Goal: Navigation & Orientation: Find specific page/section

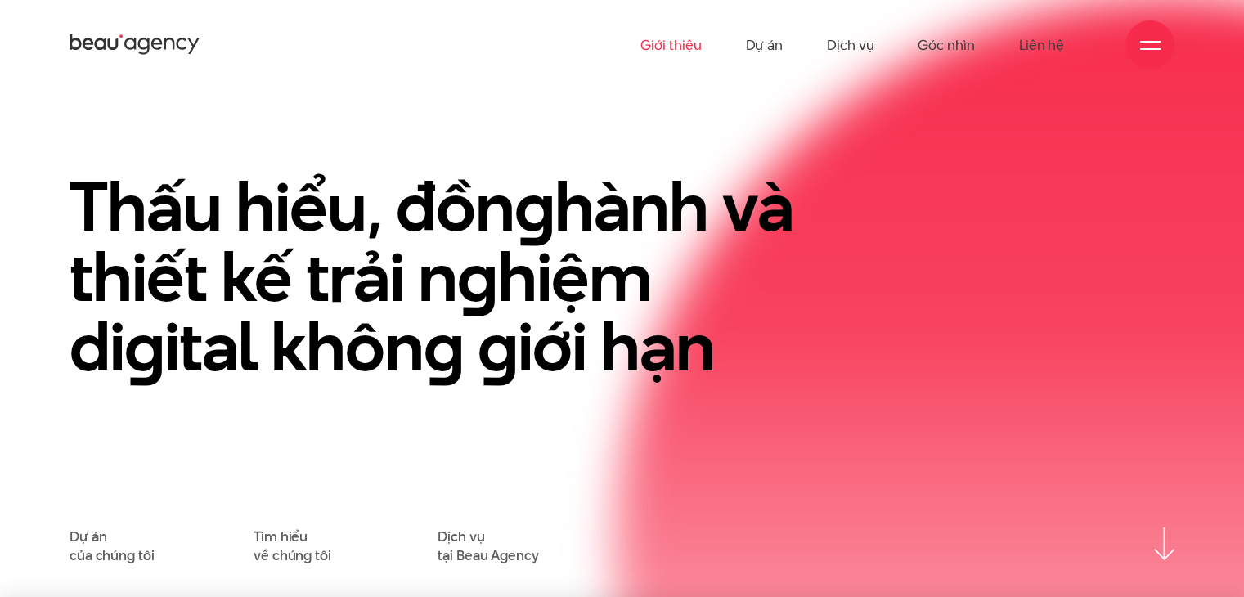
click at [688, 47] on link "Giới thiệu" at bounding box center [670, 45] width 61 height 90
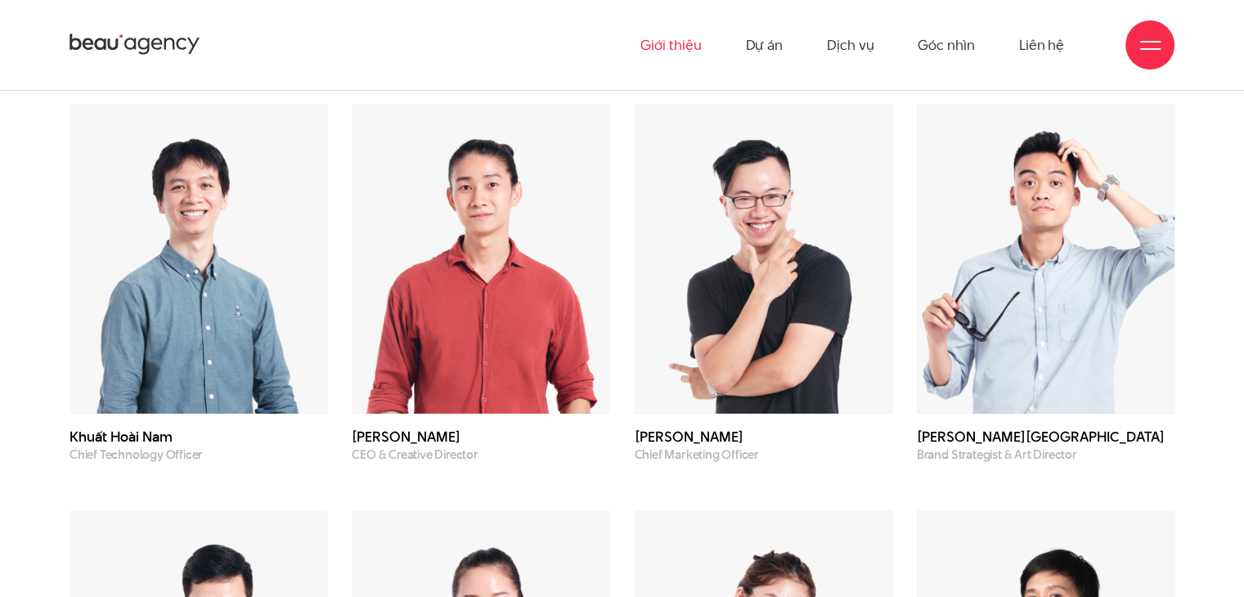
scroll to position [4417, 0]
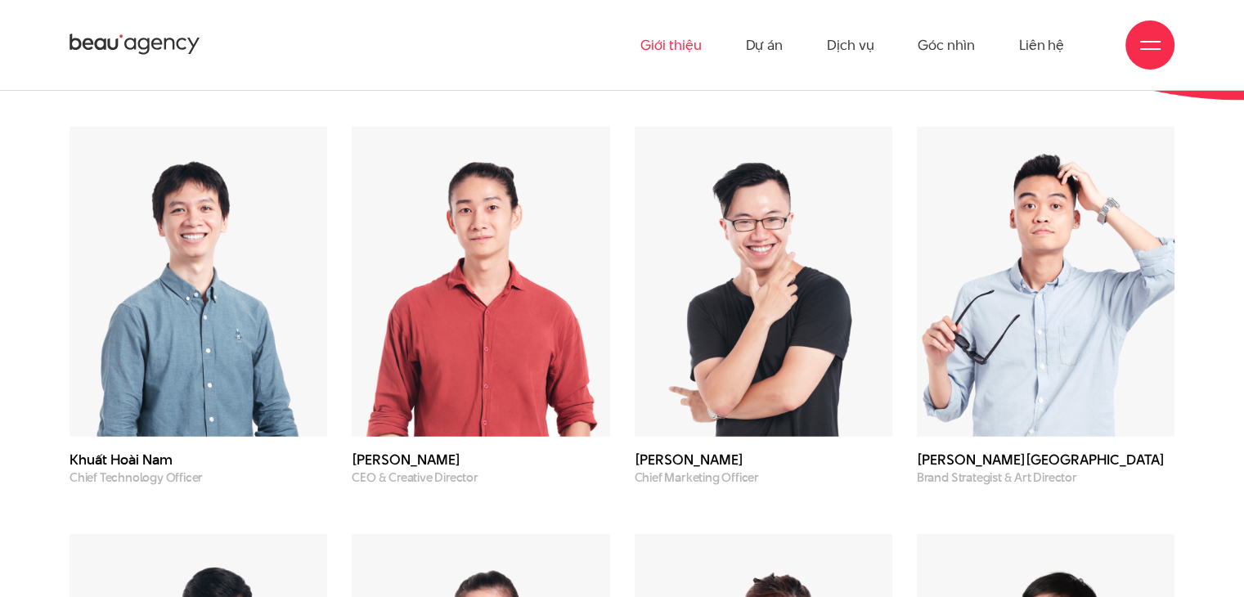
click at [528, 260] on img at bounding box center [481, 281] width 258 height 309
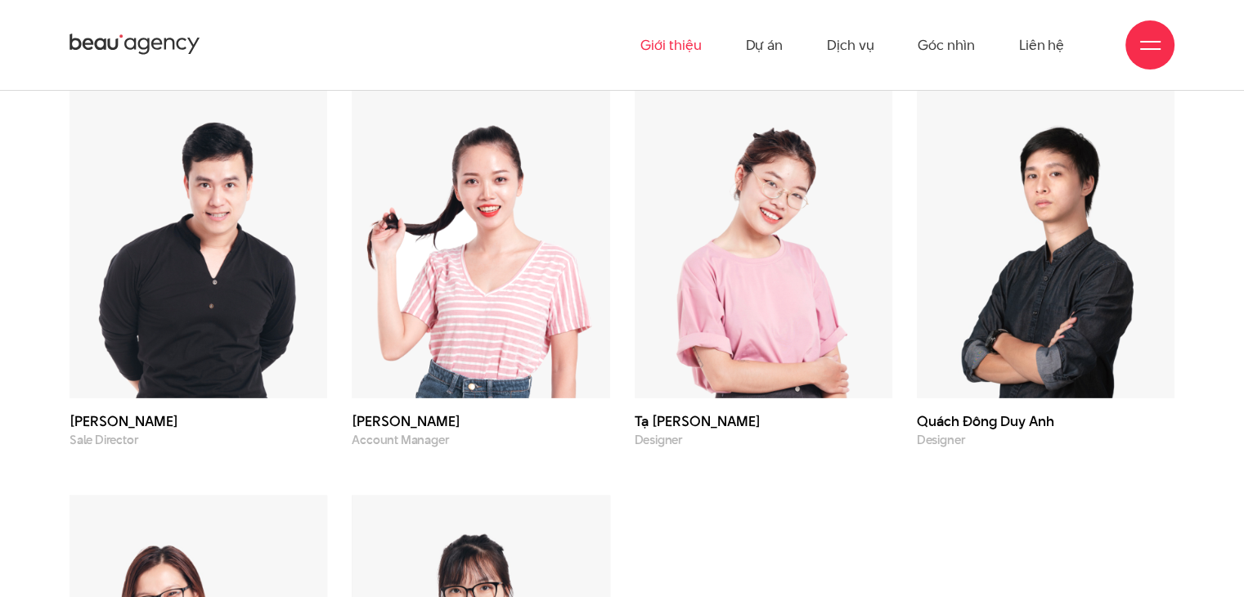
scroll to position [4825, 0]
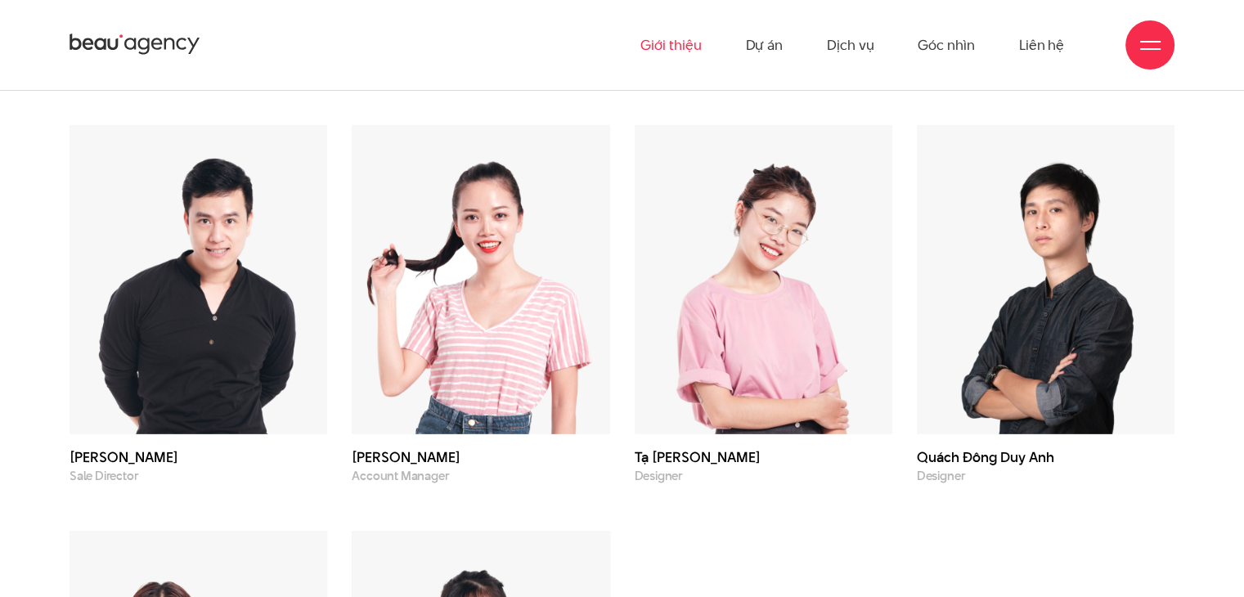
click at [263, 319] on img at bounding box center [199, 279] width 258 height 309
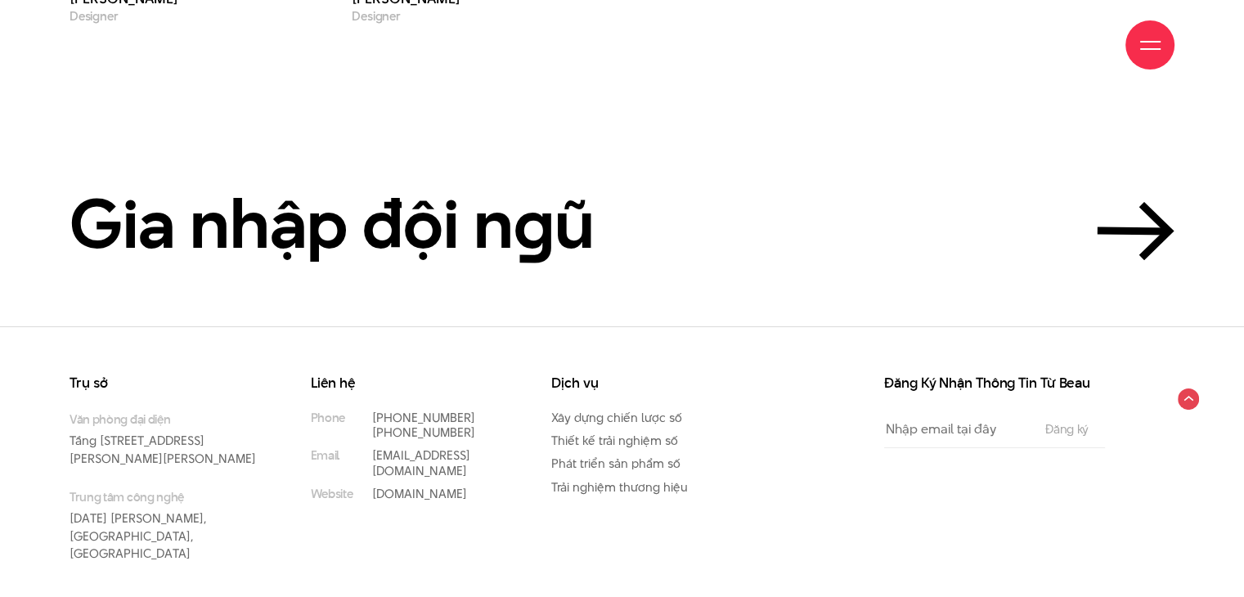
scroll to position [5696, 0]
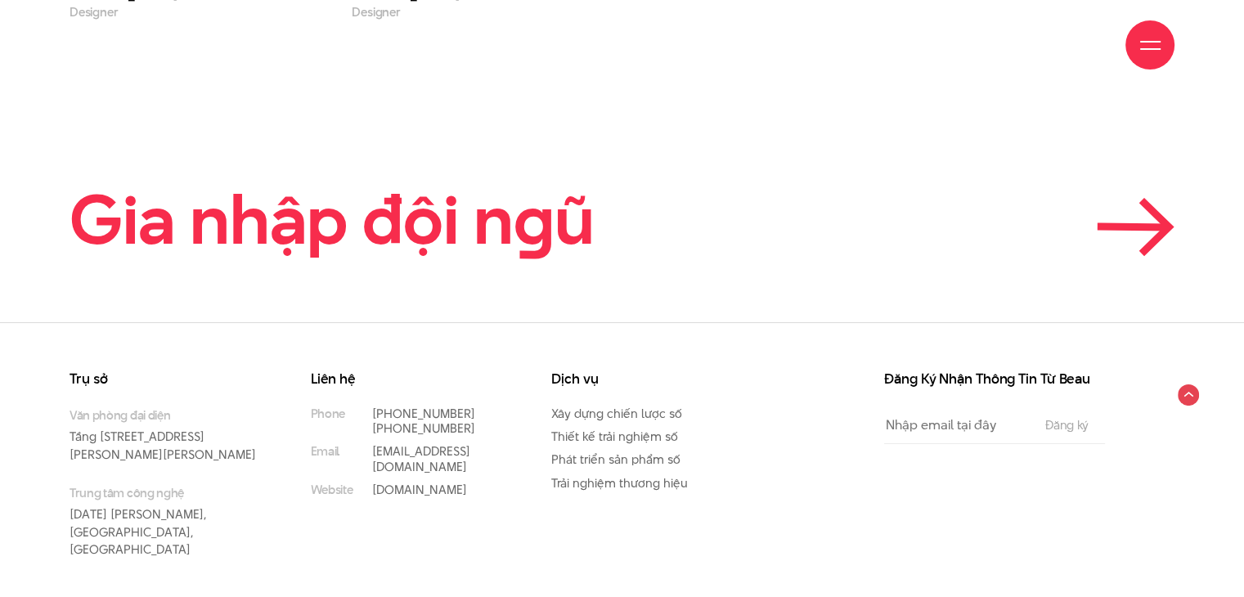
click at [1111, 227] on icon at bounding box center [1133, 227] width 65 height 1
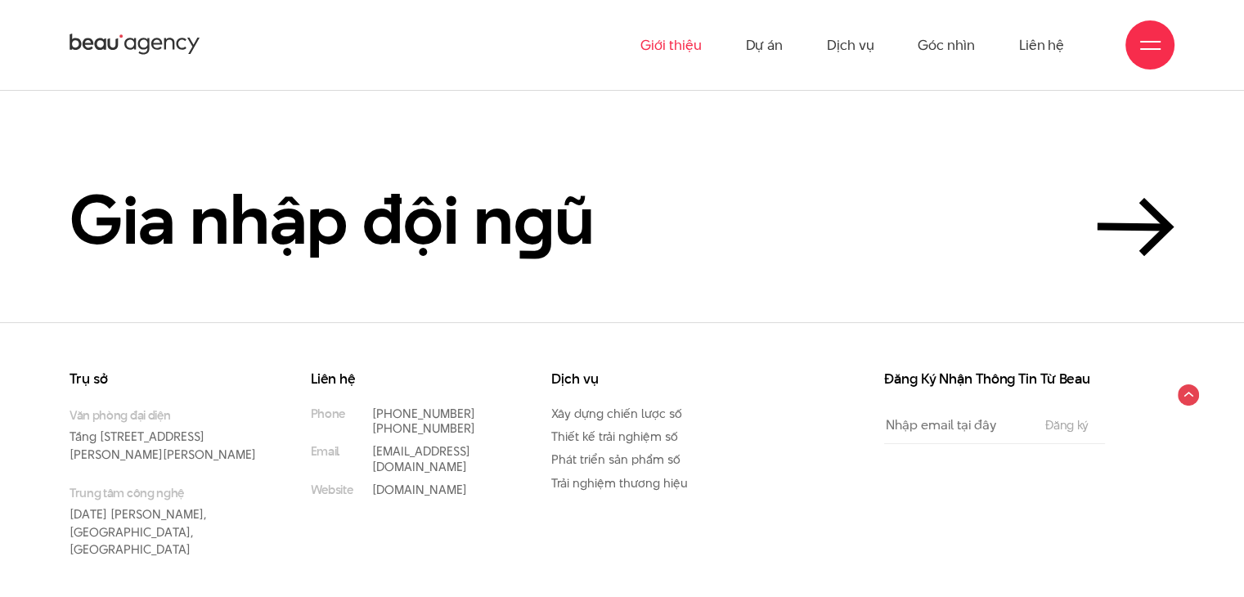
drag, startPoint x: 556, startPoint y: 377, endPoint x: 690, endPoint y: 300, distance: 154.6
drag, startPoint x: 128, startPoint y: 369, endPoint x: 426, endPoint y: 377, distance: 298.6
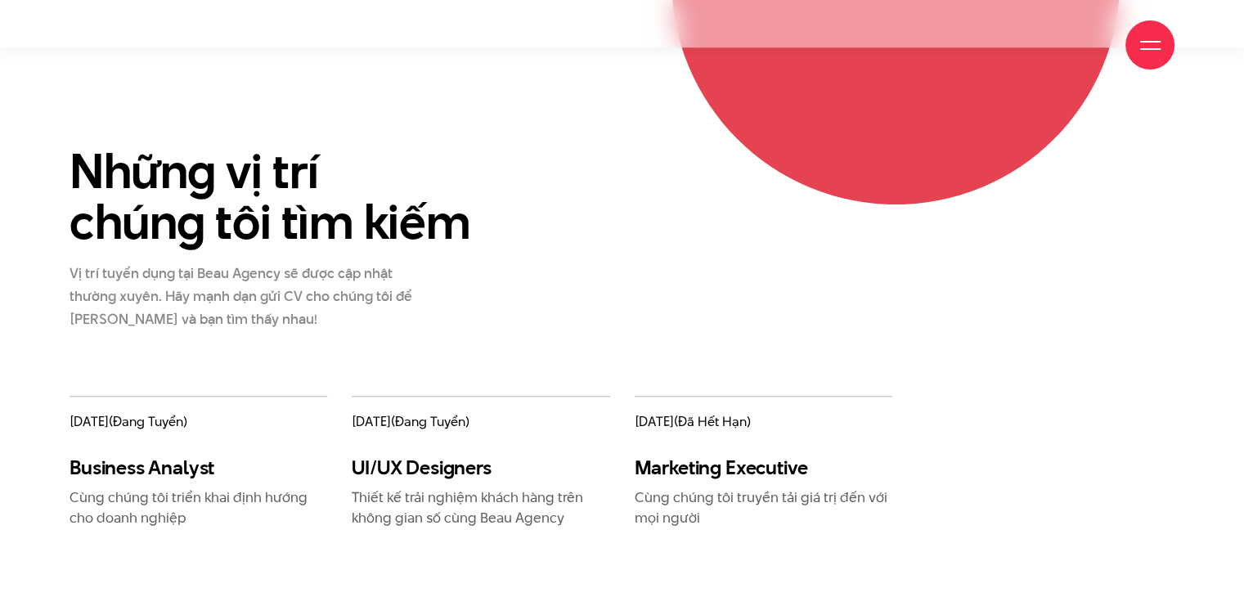
scroll to position [1718, 0]
